Goal: Task Accomplishment & Management: Use online tool/utility

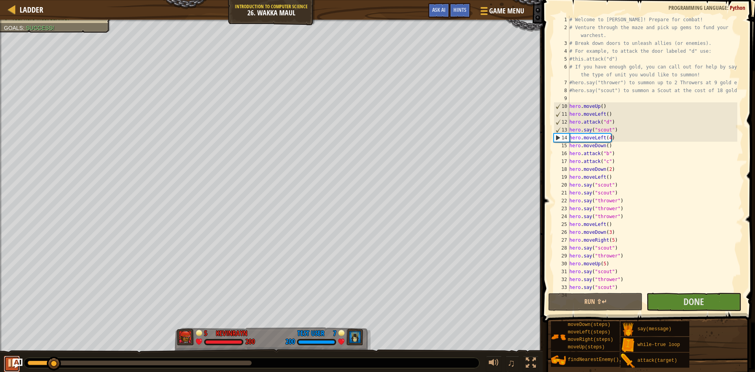
click at [11, 361] on div at bounding box center [12, 363] width 10 height 10
click at [19, 9] on link "Ladder" at bounding box center [30, 9] width 28 height 11
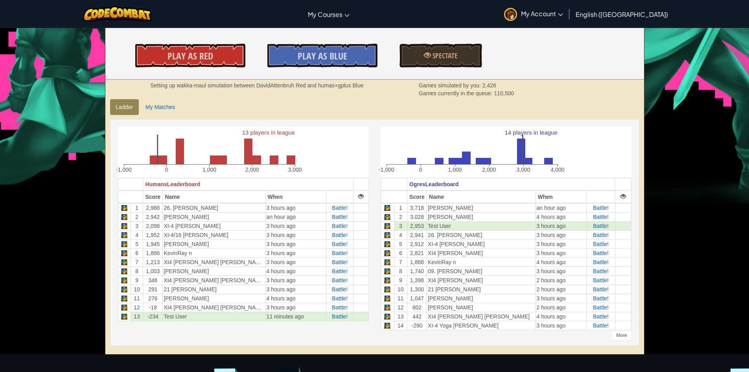
scroll to position [118, 0]
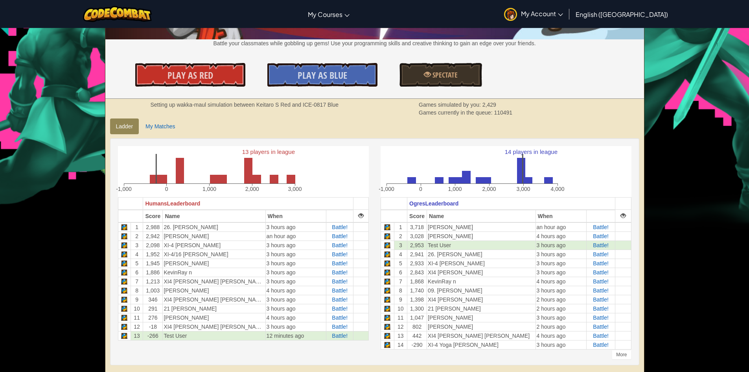
drag, startPoint x: 623, startPoint y: 320, endPoint x: 665, endPoint y: 79, distance: 244.1
click at [665, 79] on div "Toggle navigation My Courses CodeCombat Classroom Ozaria Classroom AI League Es…" at bounding box center [374, 341] width 749 height 918
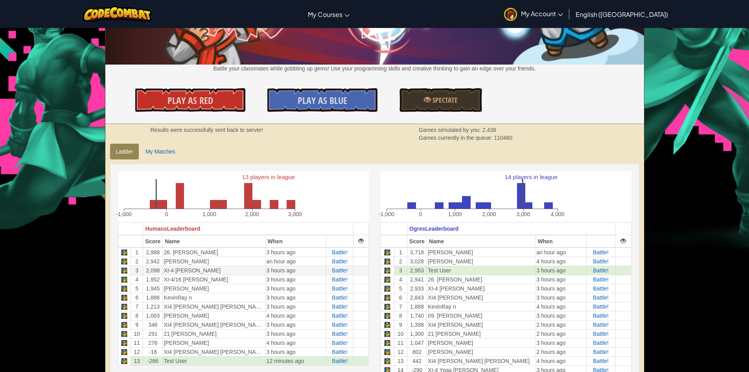
scroll to position [79, 0]
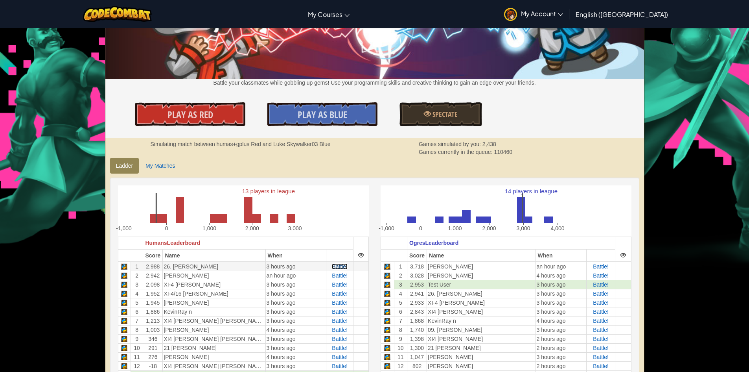
click at [340, 265] on span "Battle!" at bounding box center [340, 266] width 16 height 6
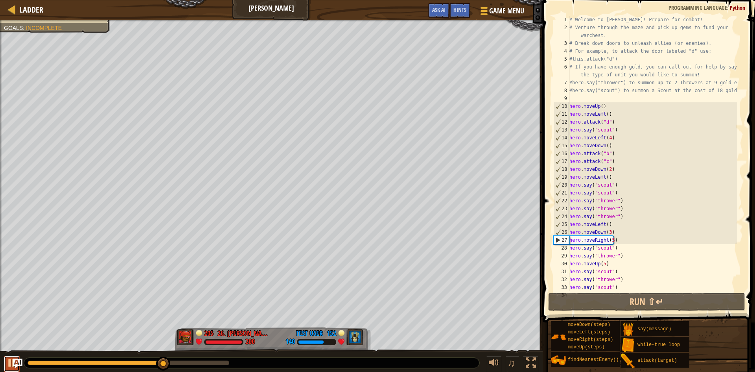
click at [8, 364] on div at bounding box center [12, 363] width 10 height 10
click at [624, 233] on div "# Welcome to Wakka Maul! Prepare for combat! # Venture through the maze and pic…" at bounding box center [653, 161] width 170 height 291
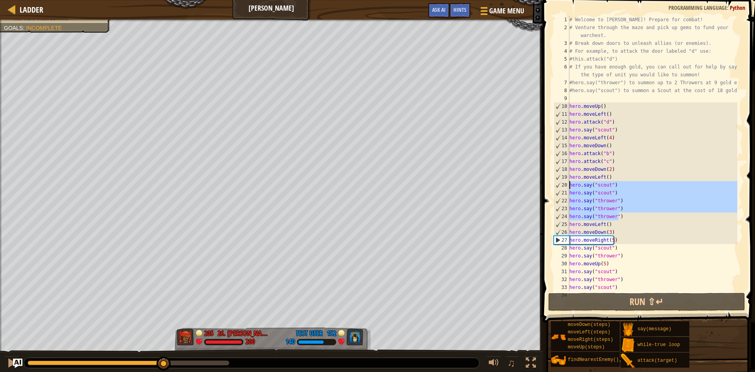
drag, startPoint x: 627, startPoint y: 216, endPoint x: 569, endPoint y: 187, distance: 65.1
click at [569, 187] on div "hero.moveDown(3) 1 2 3 4 5 6 7 8 9 10 11 12 13 14 15 16 17 18 19 20 21 22 23 24…" at bounding box center [647, 153] width 191 height 275
click at [615, 234] on div "# Welcome to Wakka Maul! Prepare for combat! # Venture through the maze and pic…" at bounding box center [653, 161] width 170 height 291
type textarea "hero.moveDown(3)"
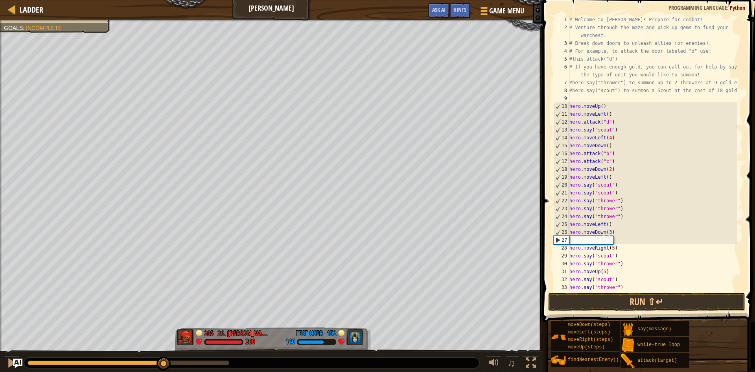
paste textarea "hero.say("thrower")"
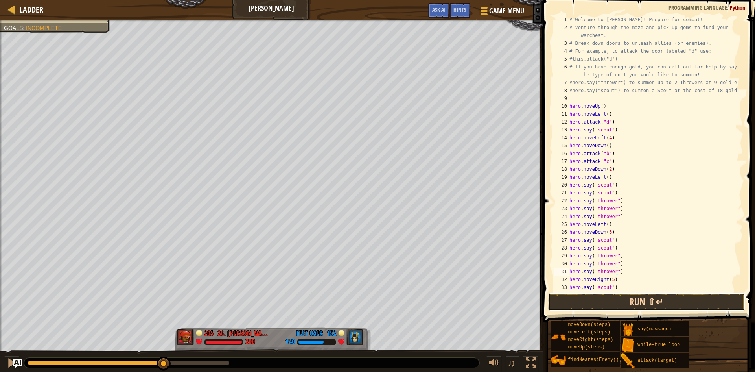
click at [624, 304] on button "Run ⇧↵" at bounding box center [646, 302] width 197 height 18
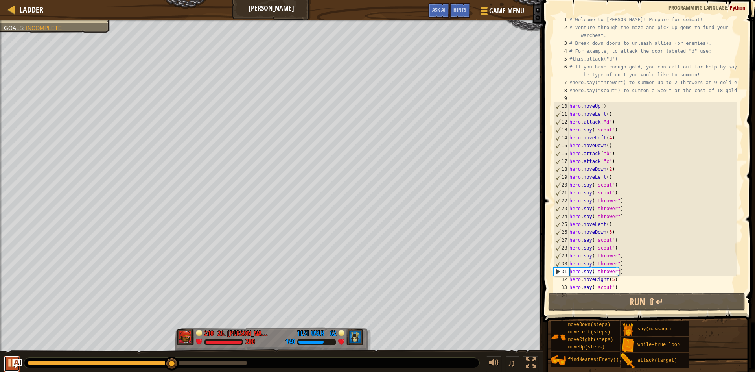
click at [10, 362] on div at bounding box center [12, 363] width 10 height 10
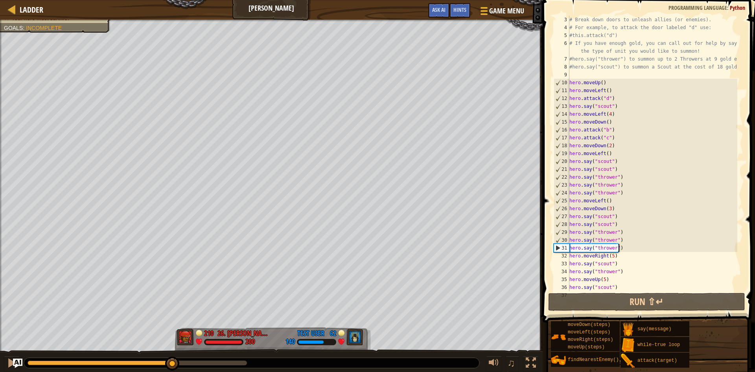
scroll to position [24, 0]
click at [624, 258] on div "# Break down doors to unleash allies (or enemies). # For example, to attack the…" at bounding box center [653, 161] width 170 height 291
click at [612, 255] on div "# Break down doors to unleash allies (or enemies). # For example, to attack the…" at bounding box center [653, 161] width 170 height 291
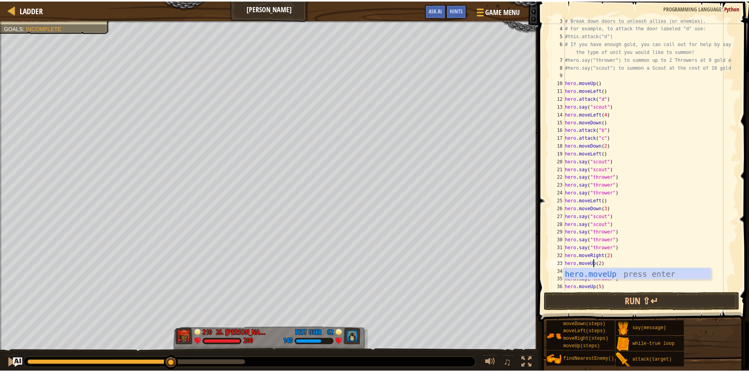
scroll to position [4, 2]
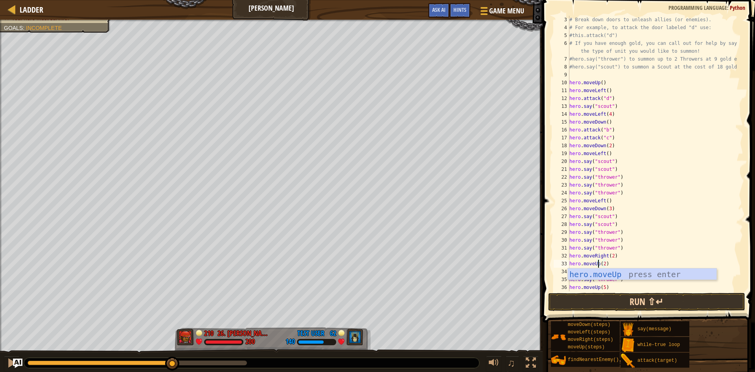
type textarea "hero.moveUp(2)"
click at [669, 303] on button "Run ⇧↵" at bounding box center [646, 302] width 197 height 18
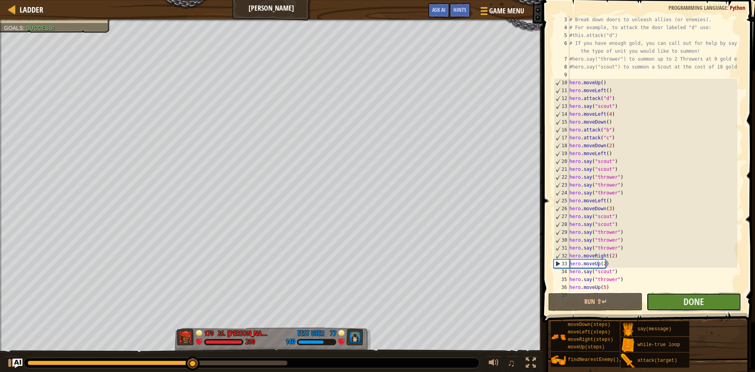
click at [669, 298] on button "Done" at bounding box center [694, 302] width 94 height 18
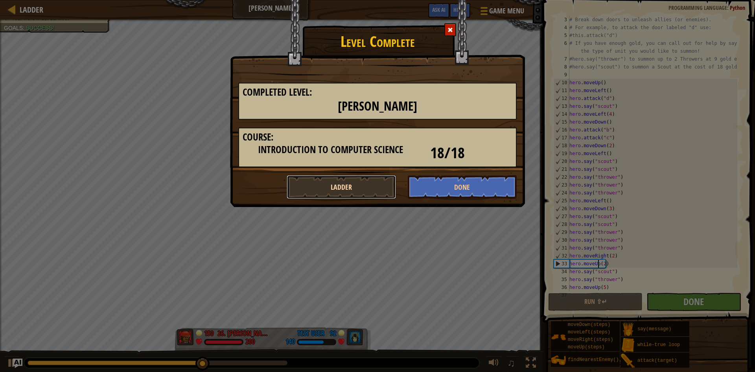
click at [370, 190] on button "Ladder" at bounding box center [341, 187] width 109 height 24
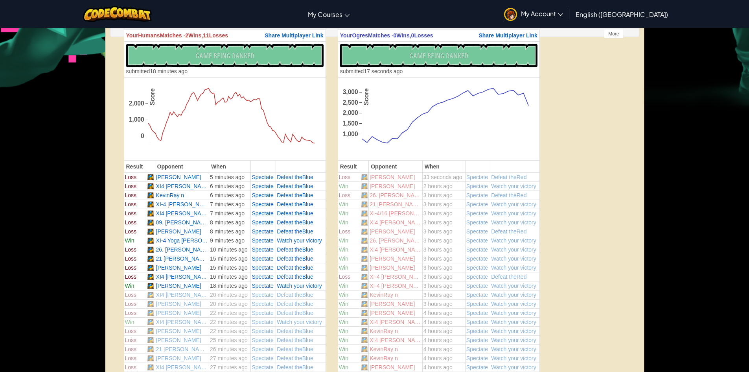
scroll to position [79, 0]
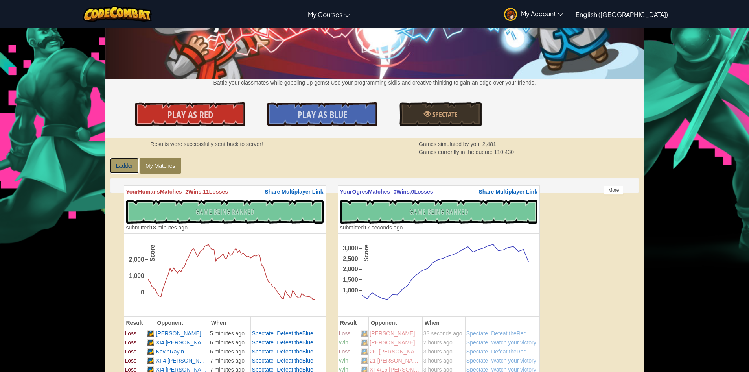
click at [118, 161] on link "Ladder" at bounding box center [124, 166] width 29 height 16
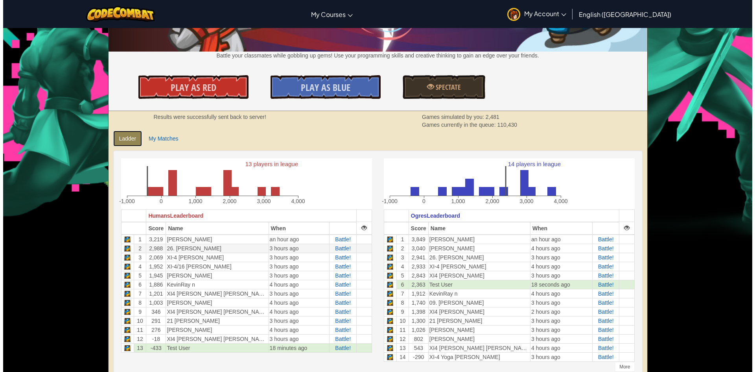
scroll to position [118, 0]
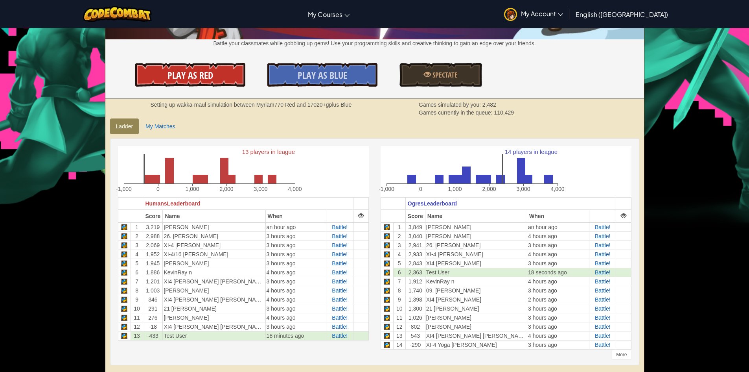
click at [198, 75] on span "Play As Red" at bounding box center [191, 75] width 46 height 13
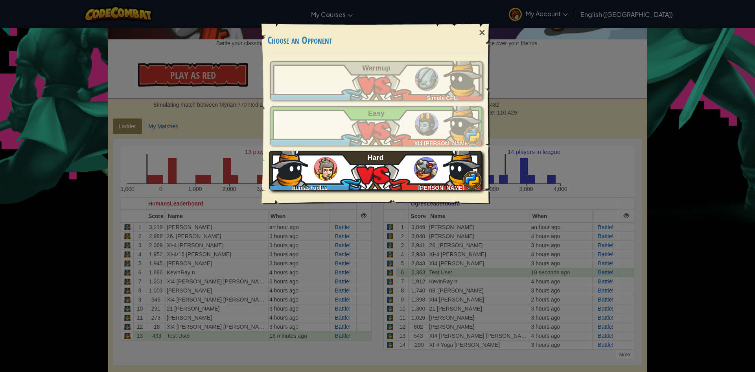
click at [360, 175] on div "humas+gplus Keitaro S Hard" at bounding box center [375, 170] width 213 height 39
